Goal: Information Seeking & Learning: Learn about a topic

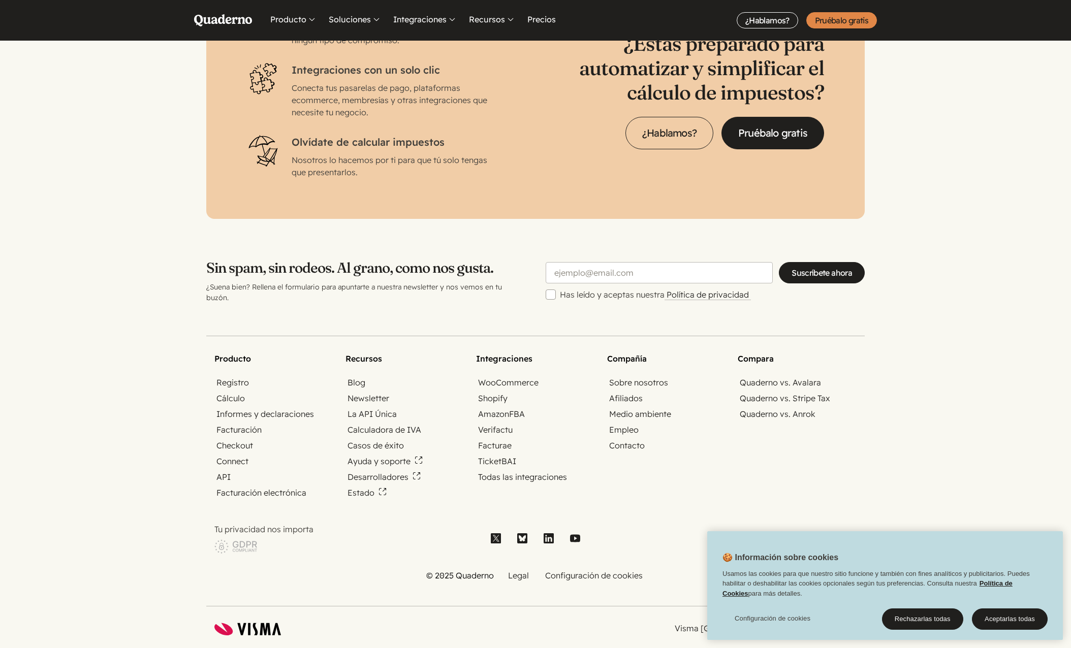
scroll to position [3194, 0]
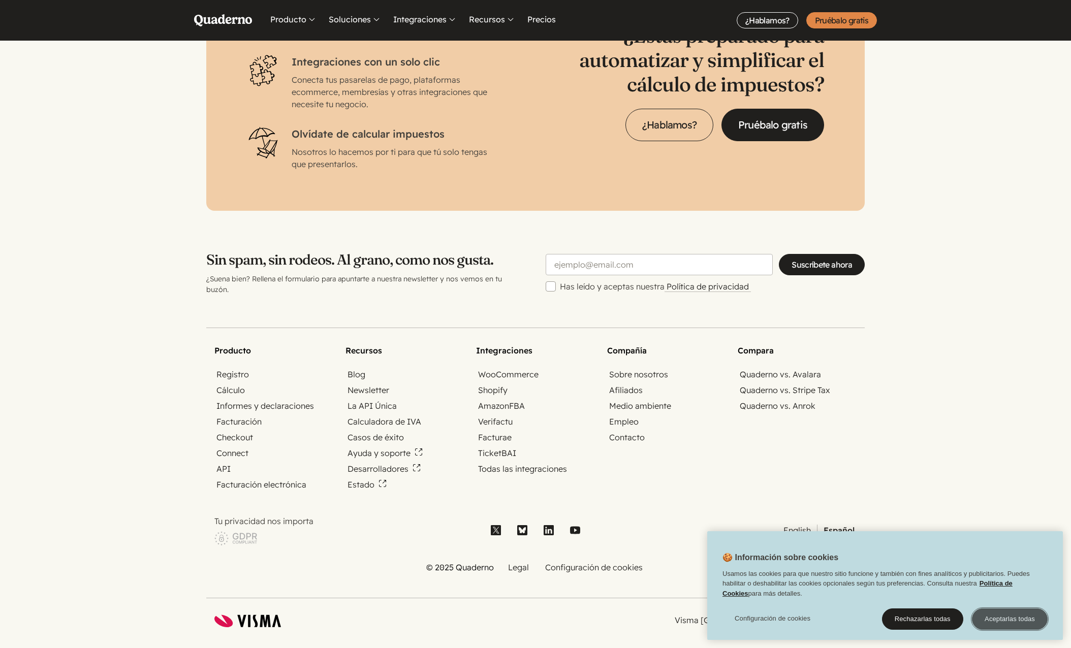
click at [1010, 623] on button "Aceptarlas todas" at bounding box center [1010, 619] width 76 height 21
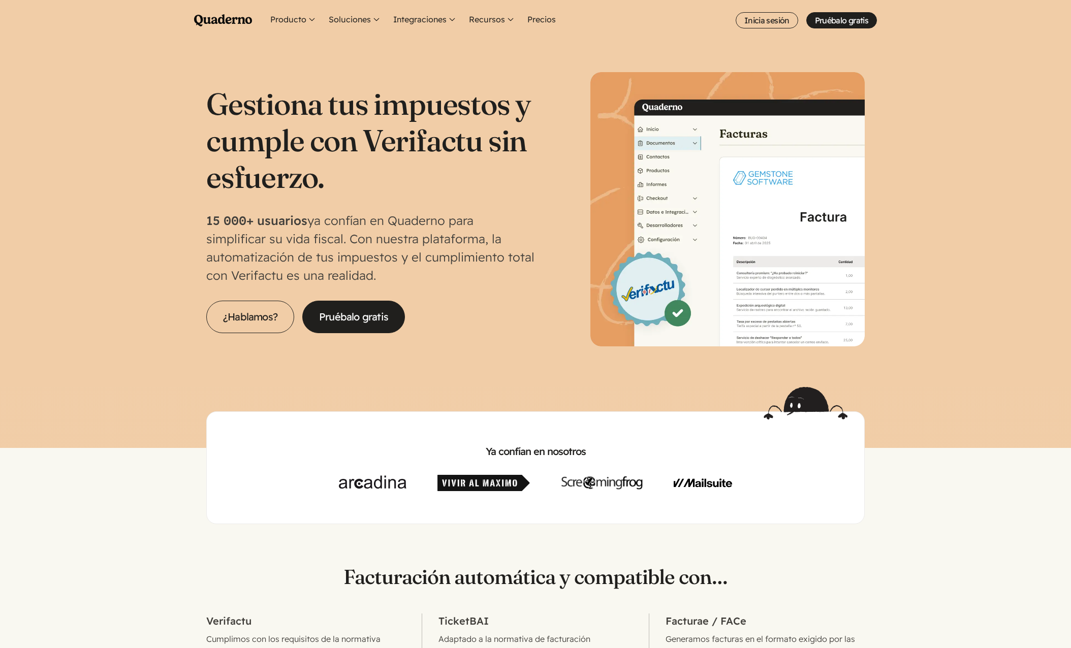
scroll to position [0, 0]
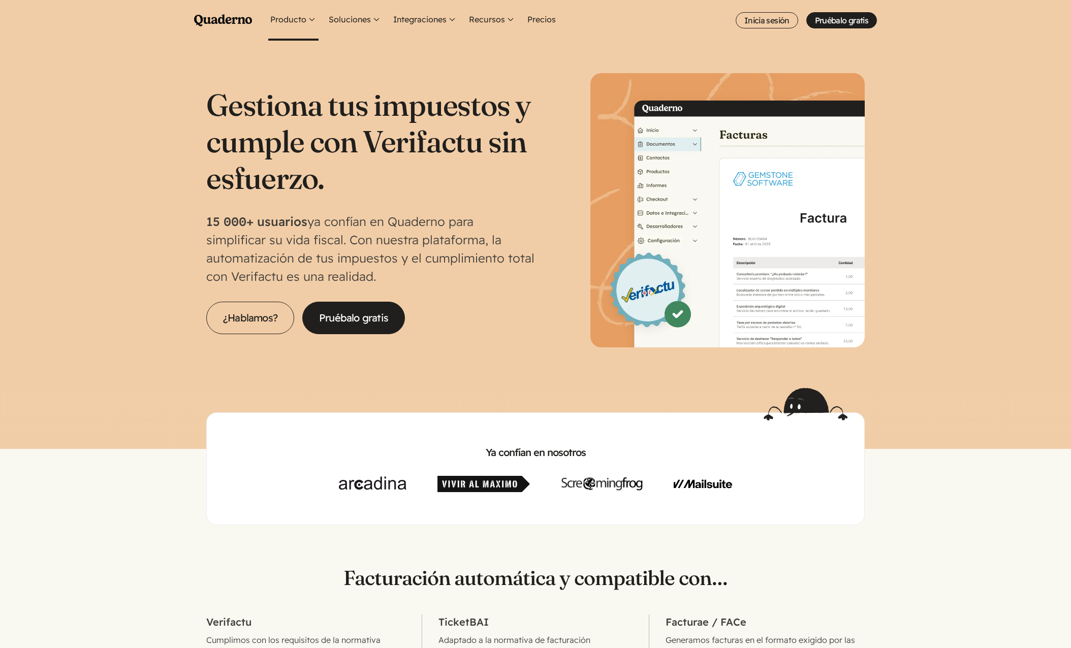
click at [290, 23] on button "Producto" at bounding box center [293, 20] width 50 height 41
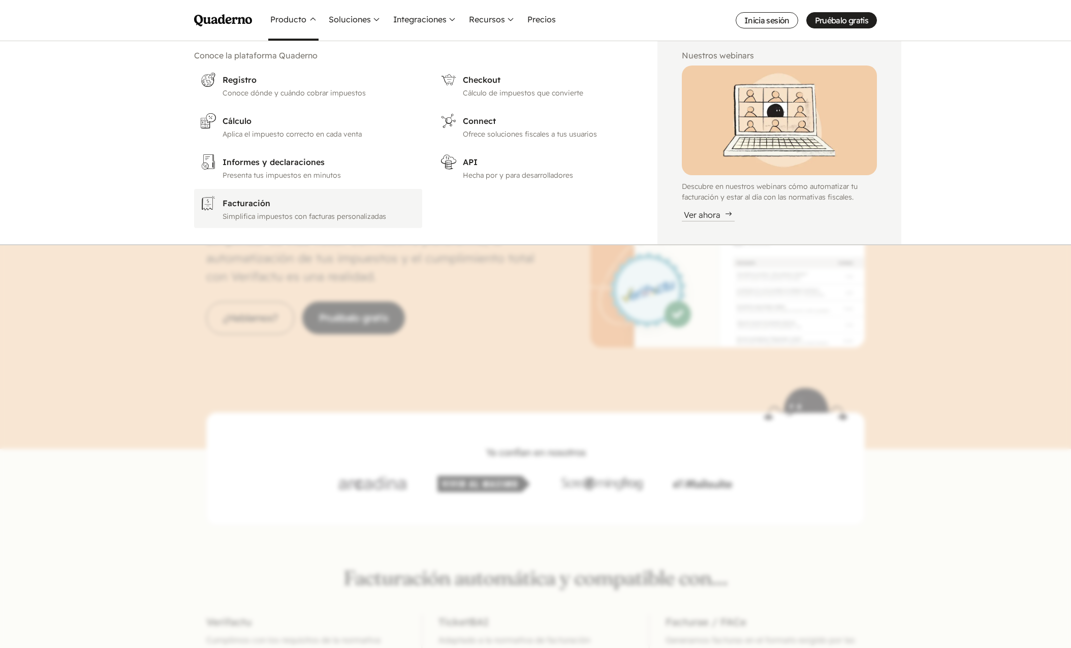
click at [247, 206] on h3 "Facturación" at bounding box center [319, 203] width 194 height 12
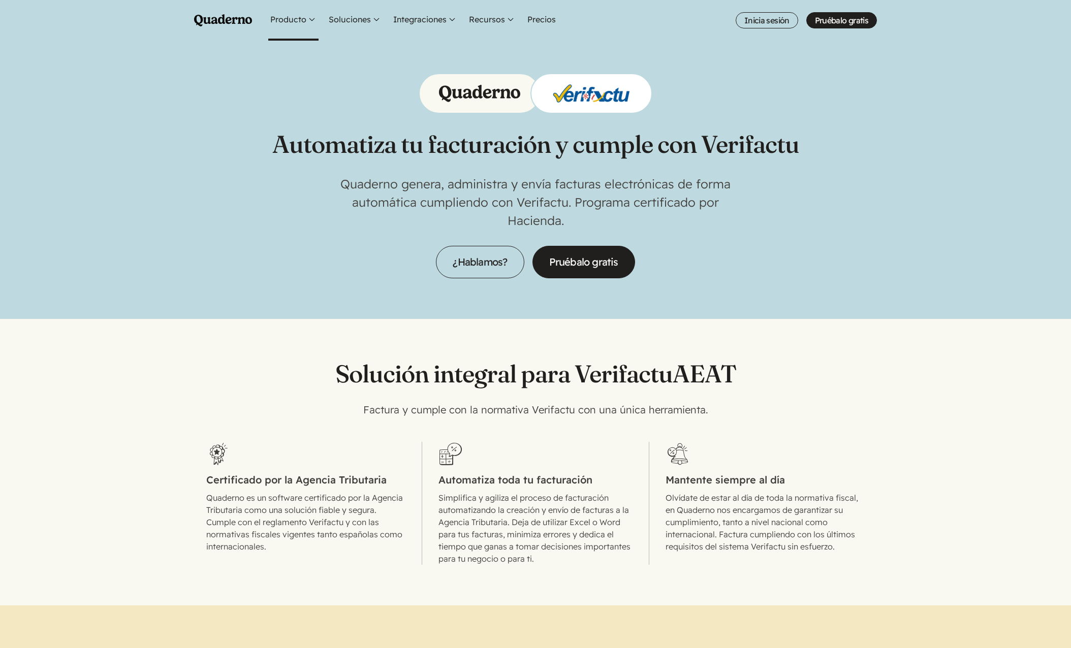
click at [277, 24] on button "Producto" at bounding box center [293, 20] width 50 height 41
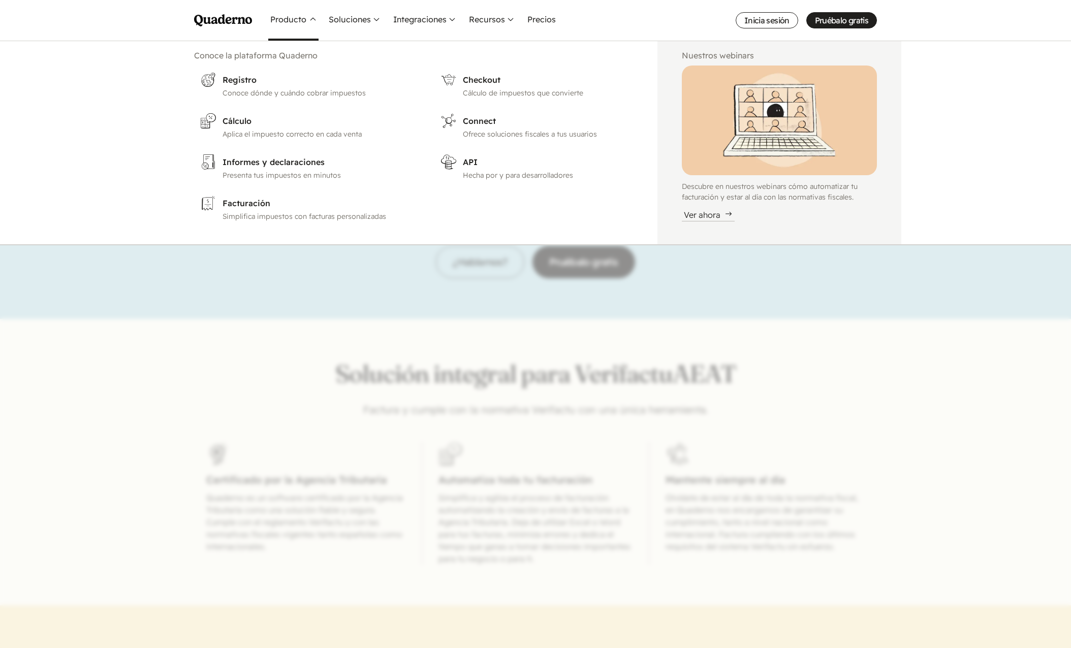
click at [278, 19] on button "Producto" at bounding box center [293, 20] width 50 height 41
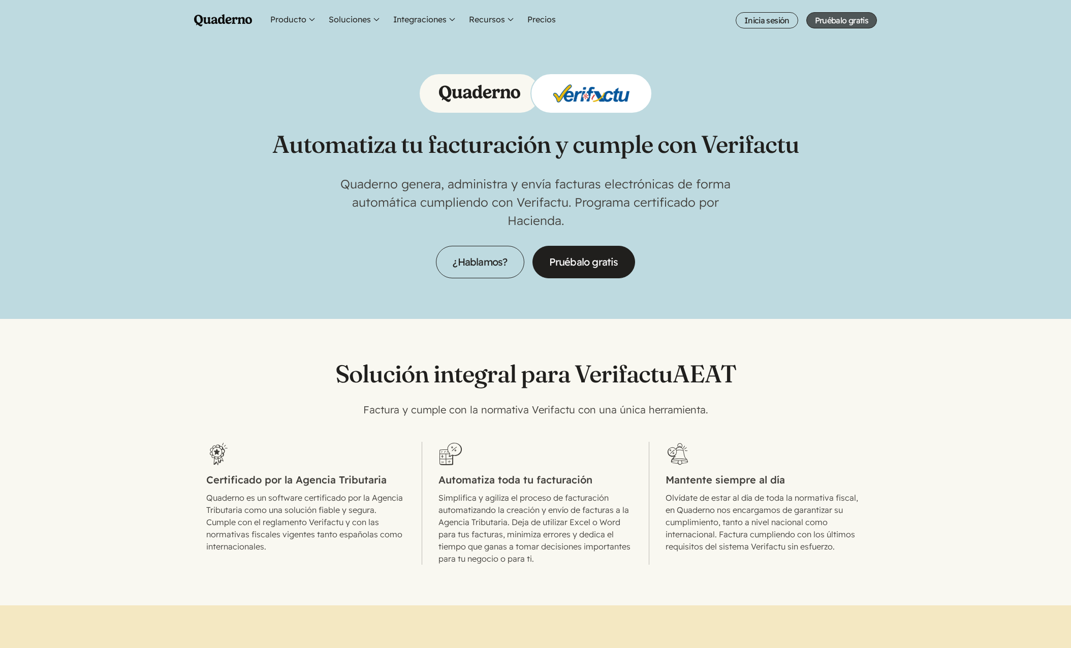
click at [846, 23] on link "Pruébalo gratis" at bounding box center [841, 20] width 71 height 16
click at [456, 275] on link "¿Hablamos?" at bounding box center [480, 262] width 88 height 33
